Goal: Book appointment/travel/reservation

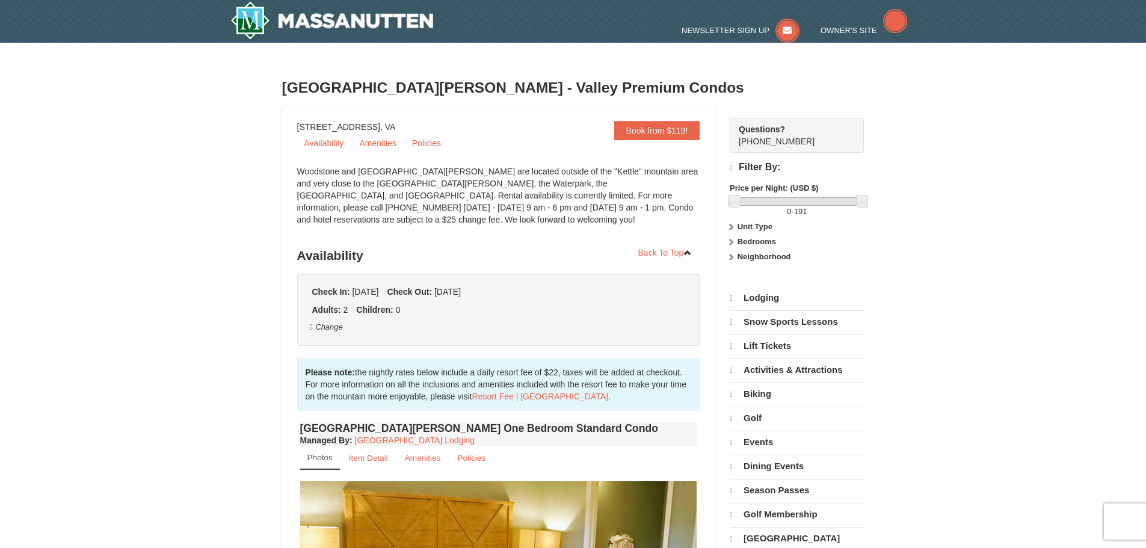
select select "10"
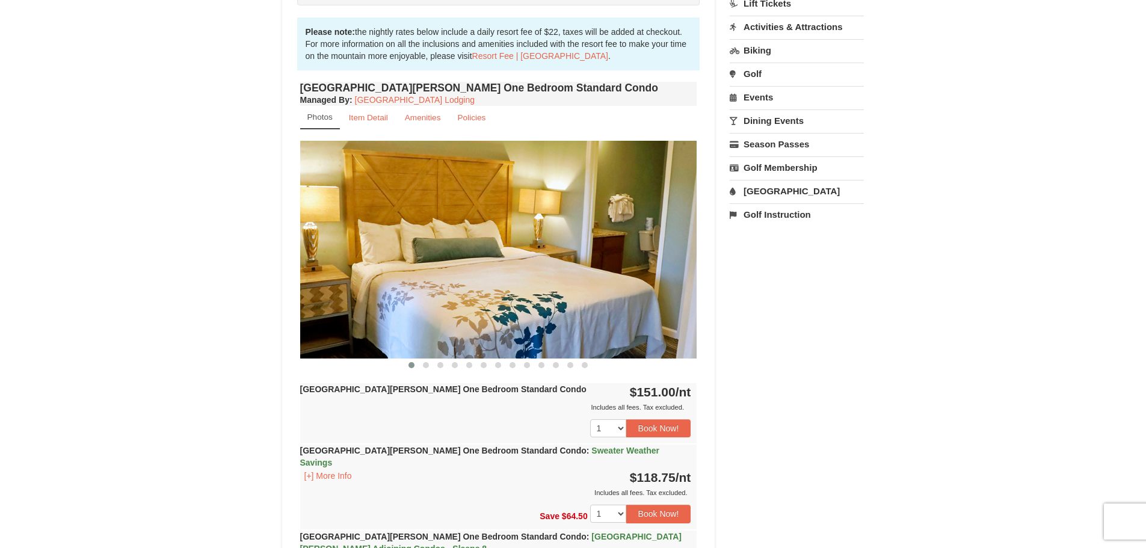
scroll to position [361, 0]
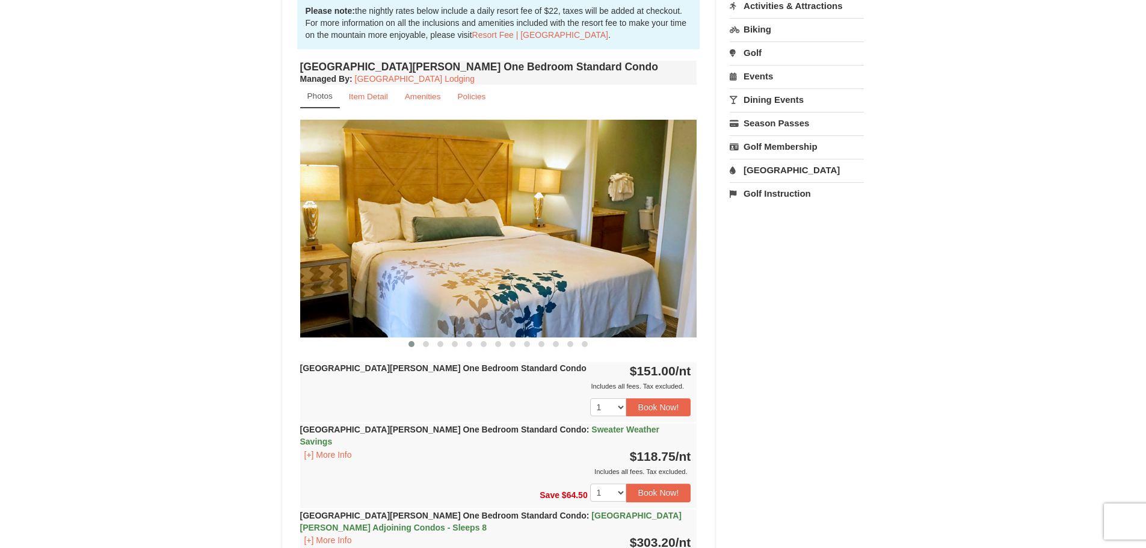
click at [648, 281] on img at bounding box center [498, 228] width 397 height 217
click at [424, 344] on span at bounding box center [426, 344] width 6 height 6
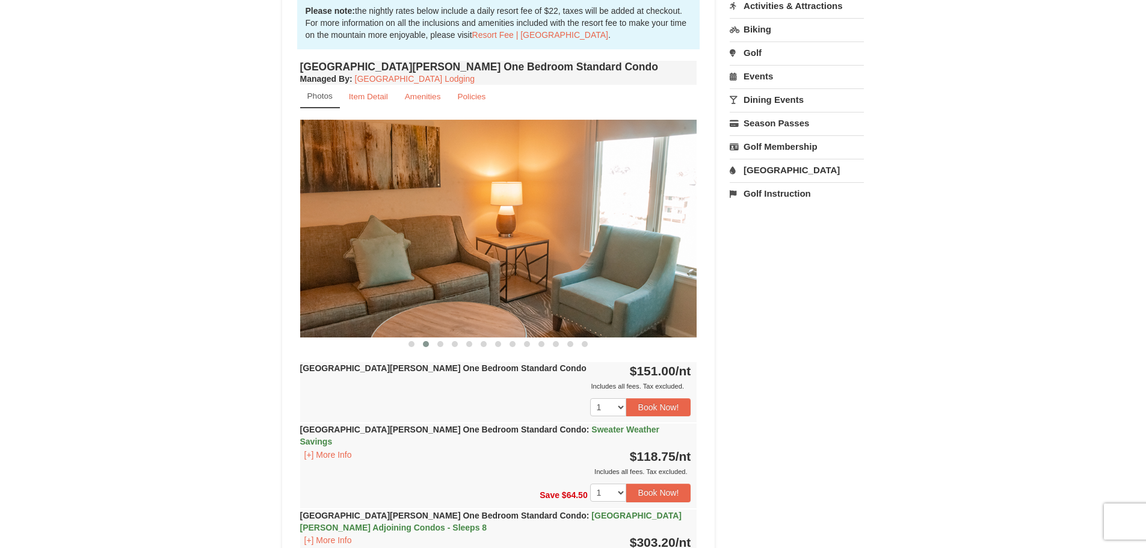
click at [427, 342] on span at bounding box center [426, 344] width 6 height 6
click at [446, 344] on button at bounding box center [440, 344] width 14 height 12
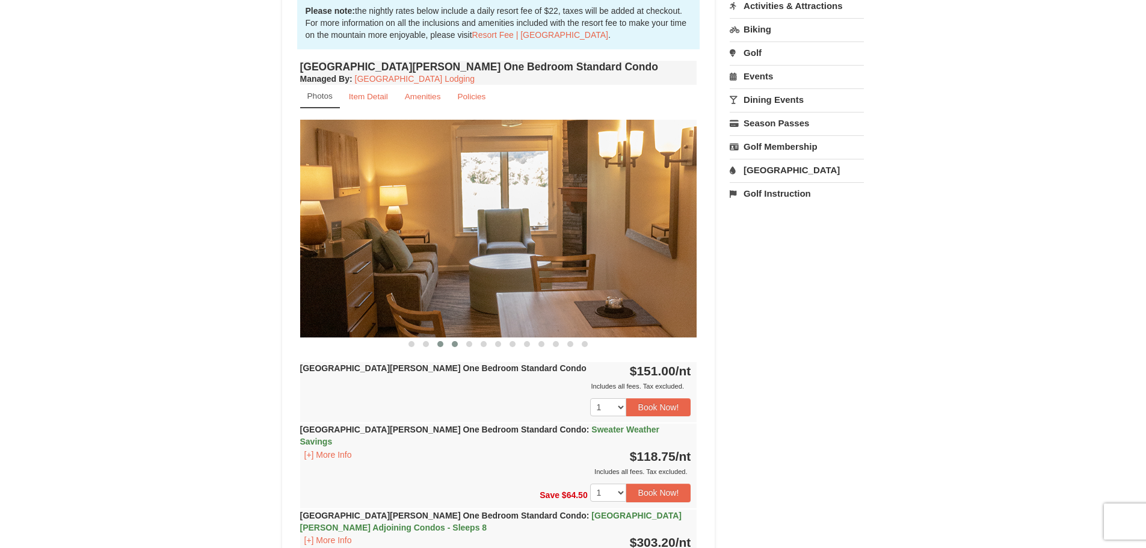
click at [449, 342] on button at bounding box center [454, 344] width 14 height 12
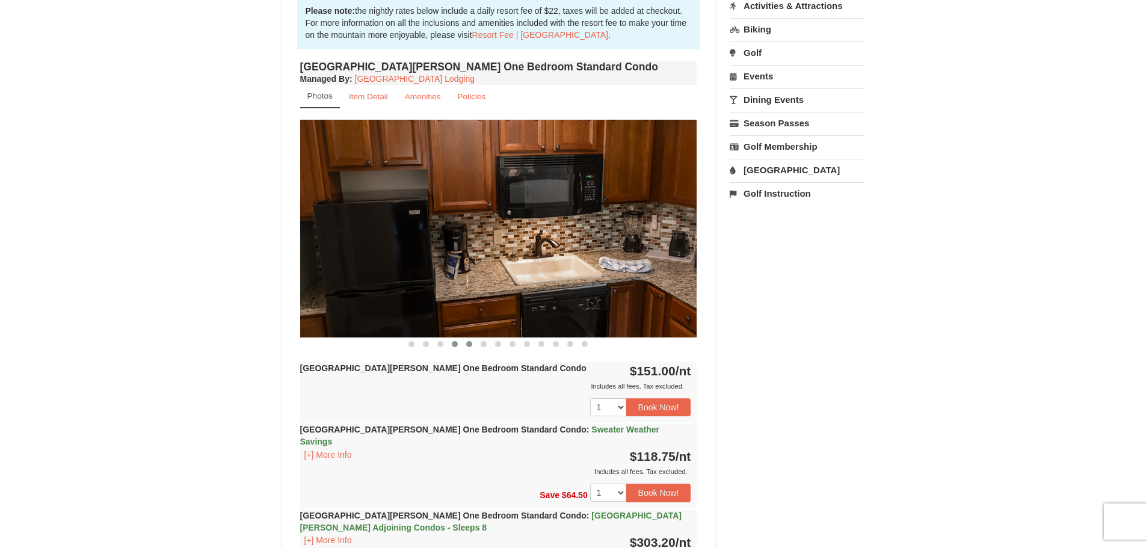
click at [473, 345] on button at bounding box center [469, 344] width 14 height 12
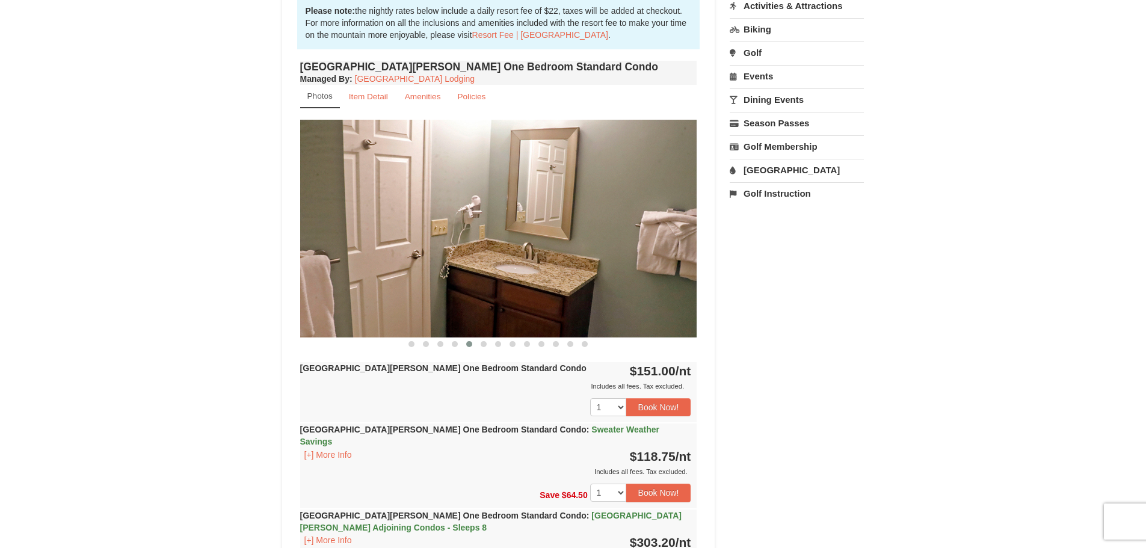
click at [474, 345] on button at bounding box center [469, 344] width 14 height 12
click at [484, 345] on span at bounding box center [484, 344] width 6 height 6
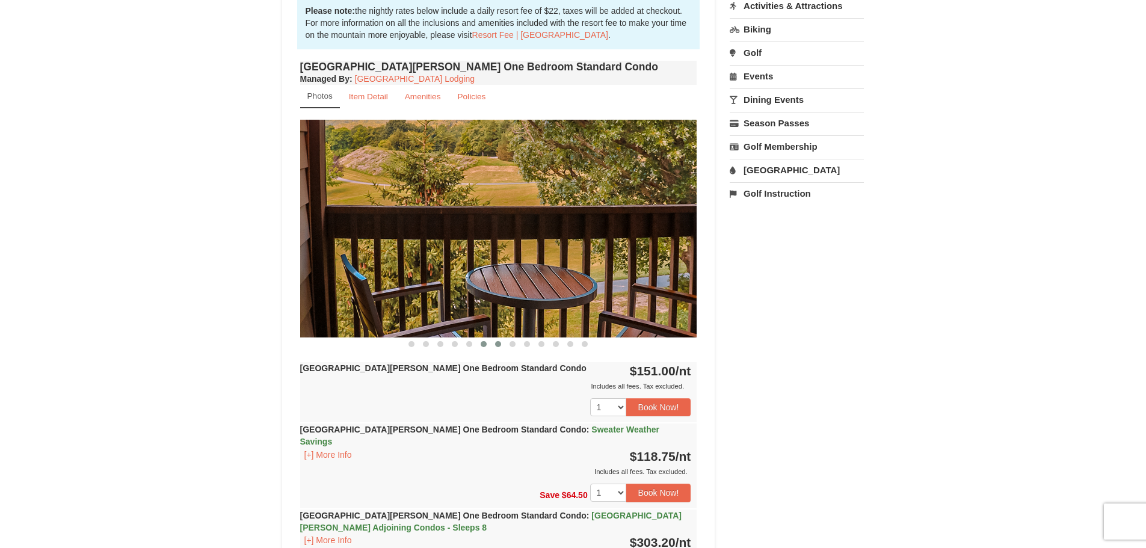
click at [495, 344] on span at bounding box center [498, 344] width 6 height 6
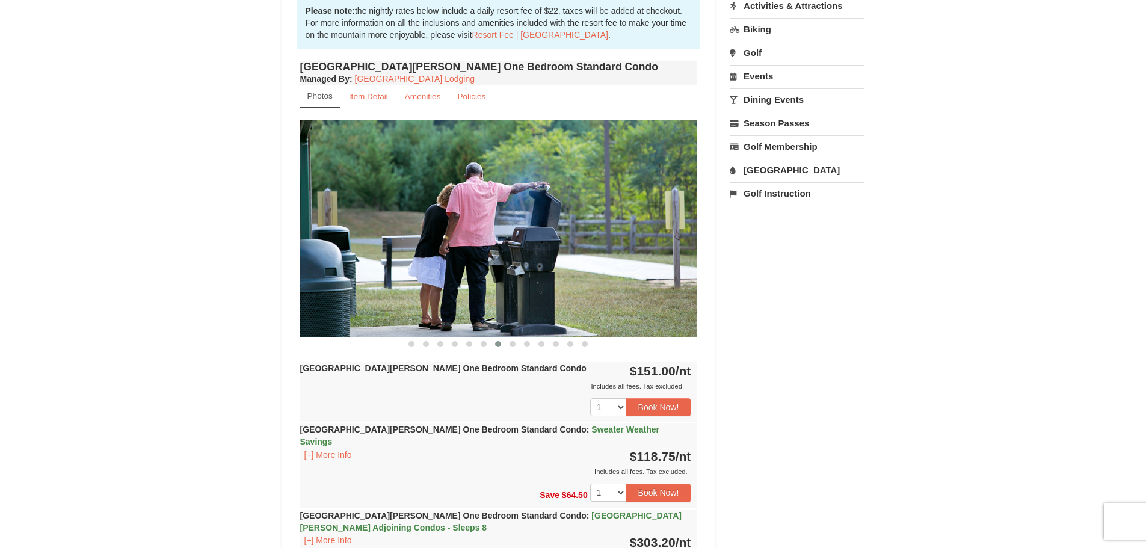
click at [505, 344] on button at bounding box center [498, 344] width 14 height 12
click at [510, 345] on span at bounding box center [512, 344] width 6 height 6
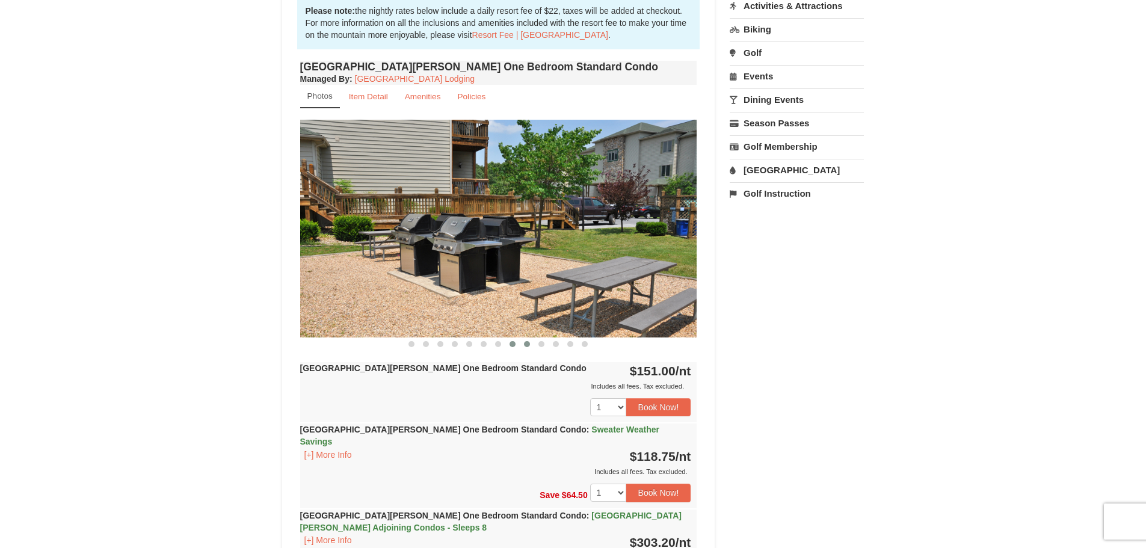
click at [524, 345] on span at bounding box center [527, 344] width 6 height 6
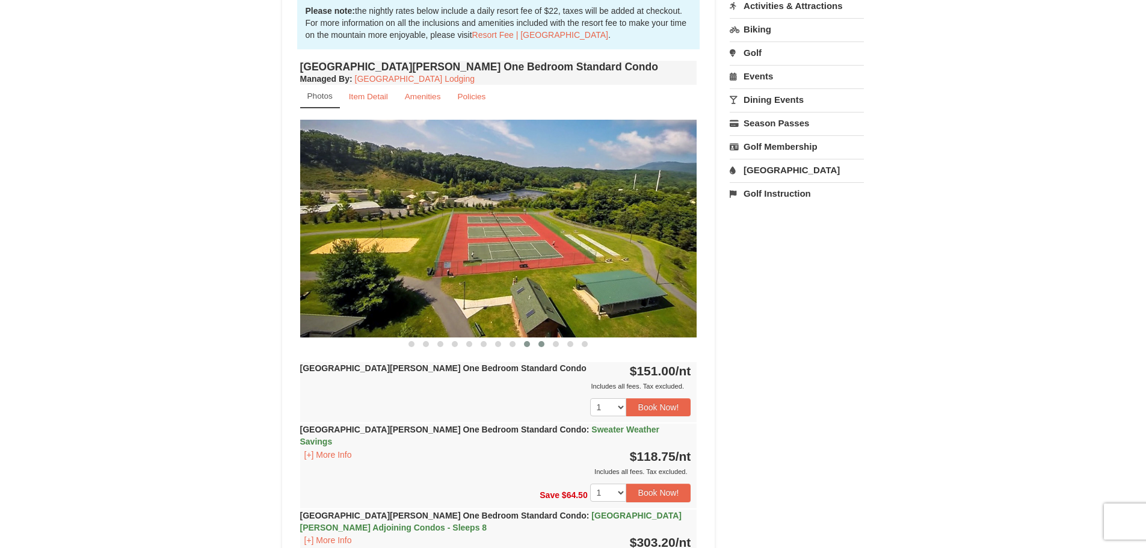
click at [538, 345] on span at bounding box center [541, 344] width 6 height 6
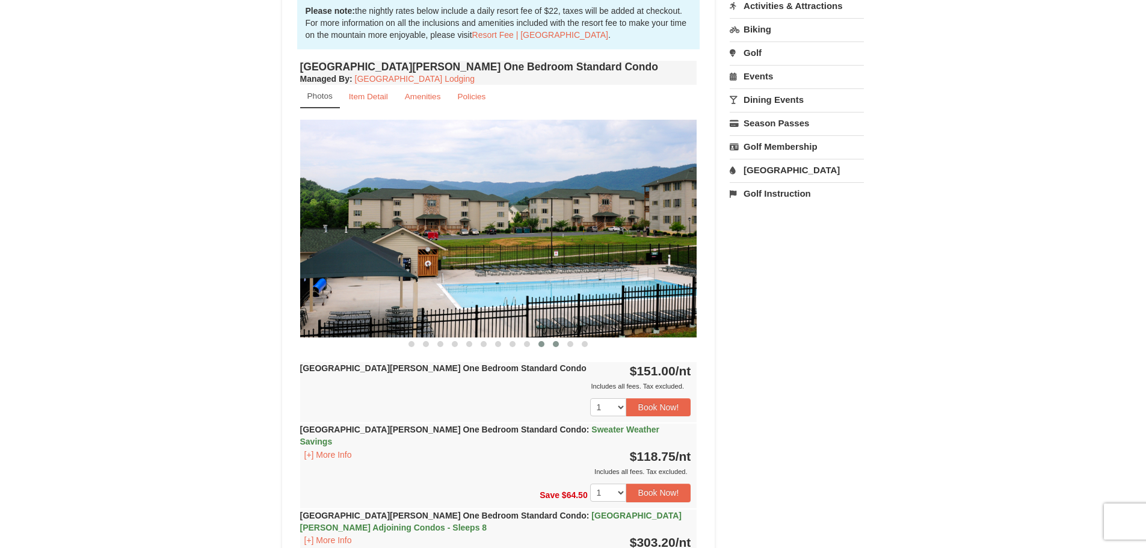
click at [555, 345] on span at bounding box center [556, 344] width 6 height 6
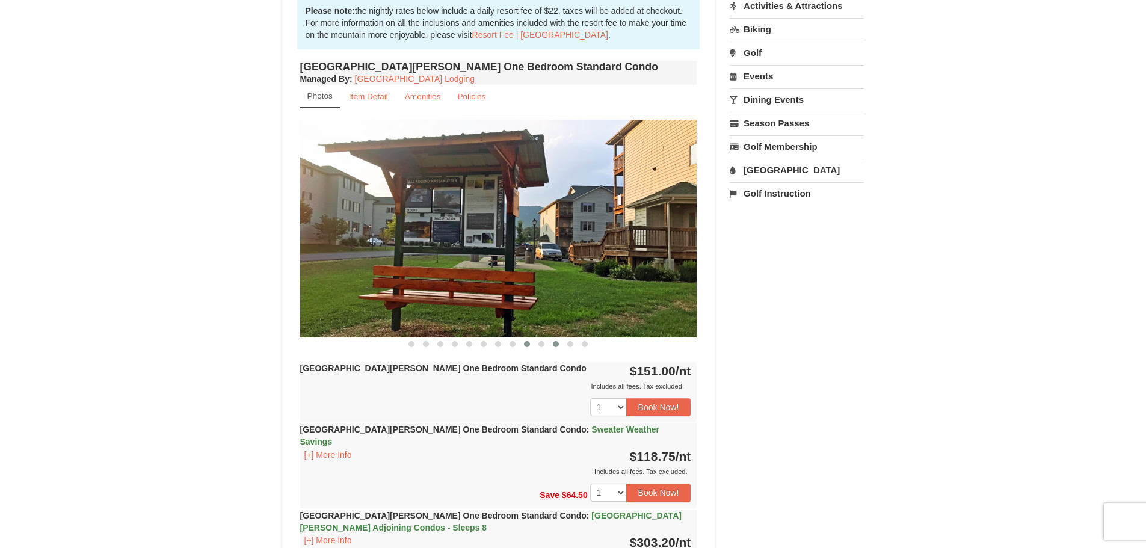
click at [529, 344] on span at bounding box center [527, 344] width 6 height 6
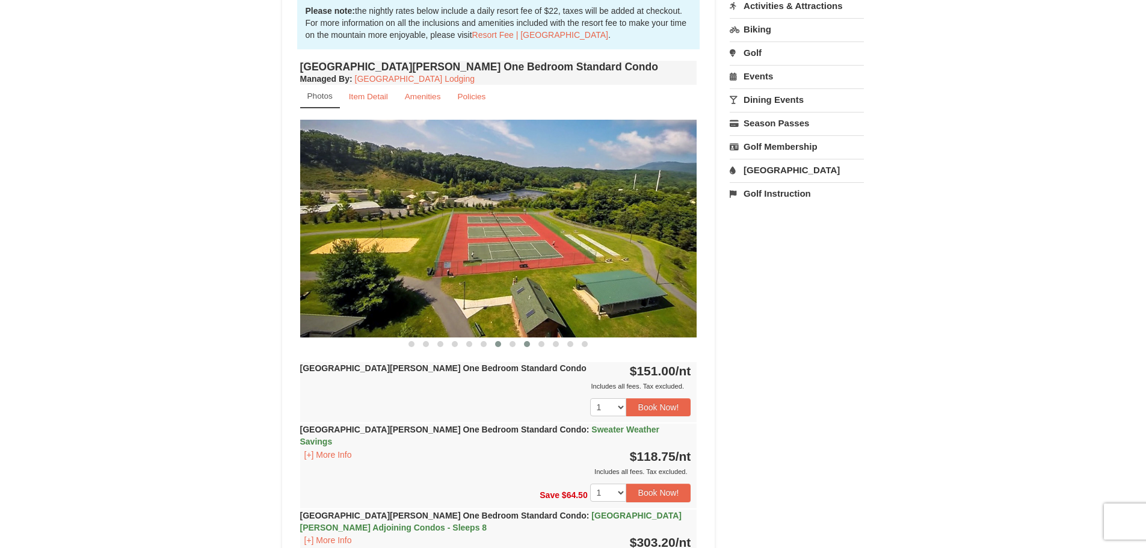
click at [502, 346] on button at bounding box center [498, 344] width 14 height 12
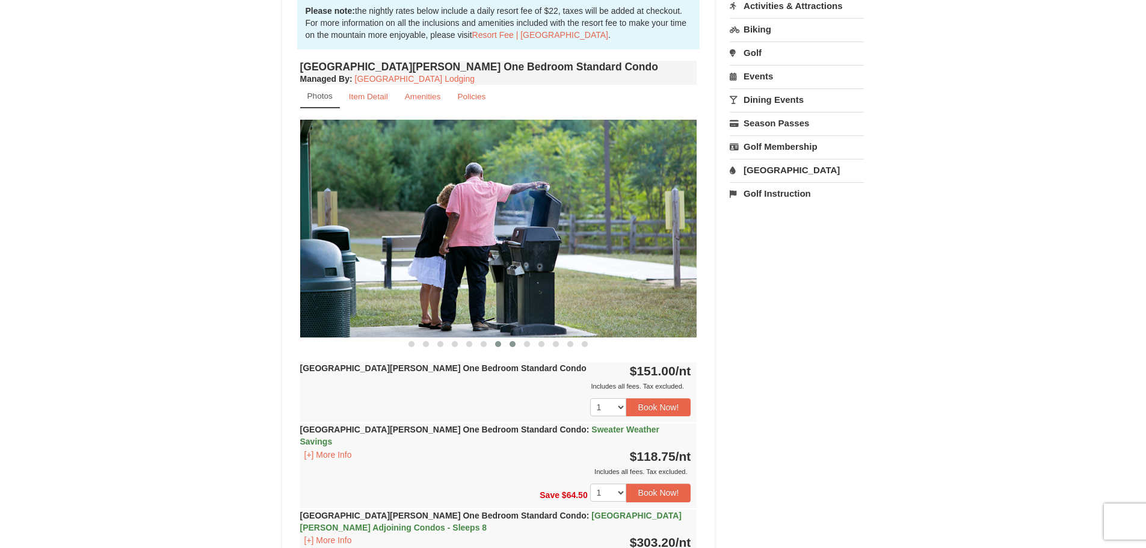
click at [517, 346] on button at bounding box center [512, 344] width 14 height 12
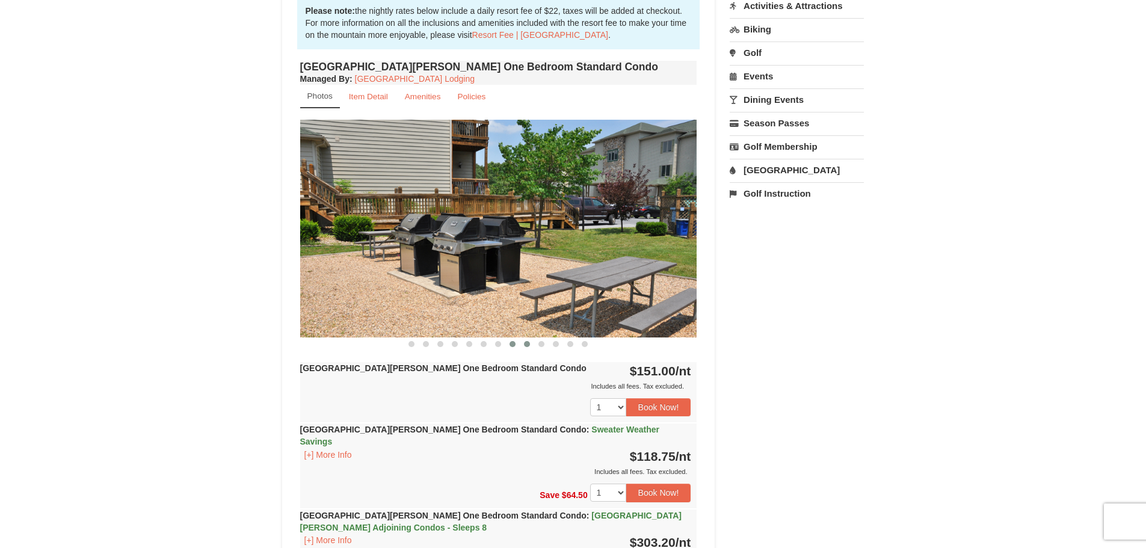
click at [525, 344] on span at bounding box center [527, 344] width 6 height 6
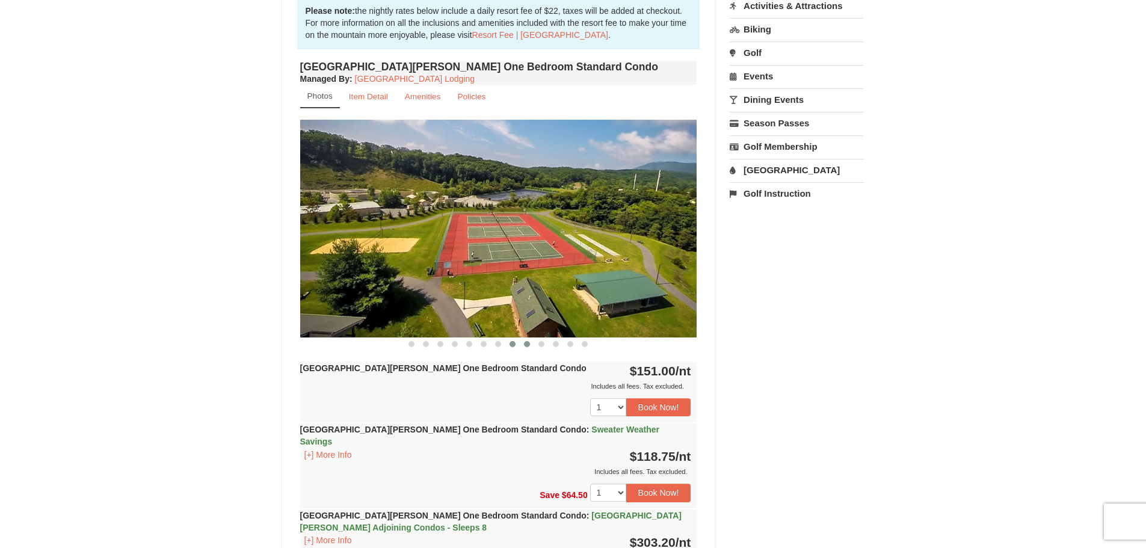
click at [515, 344] on span at bounding box center [512, 344] width 6 height 6
